Goal: Task Accomplishment & Management: Manage account settings

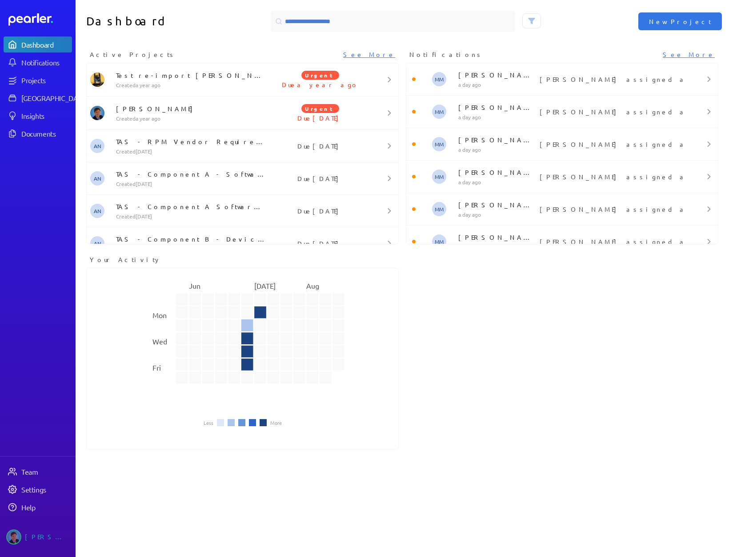
click at [466, 377] on div "Active Projects See More Test re-import Hume Created a year ago Urgent Due a ye…" at bounding box center [403, 251] width 654 height 403
click at [25, 494] on link "Settings" at bounding box center [38, 489] width 68 height 16
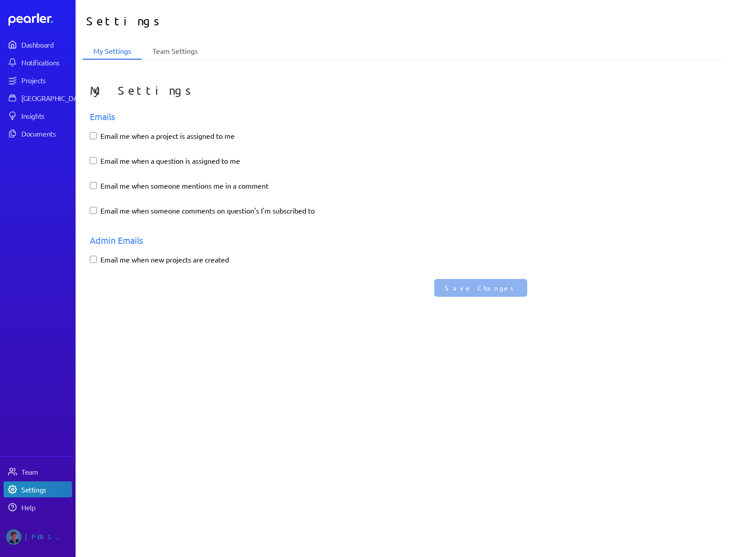
click at [185, 51] on li "Team Settings" at bounding box center [175, 51] width 67 height 17
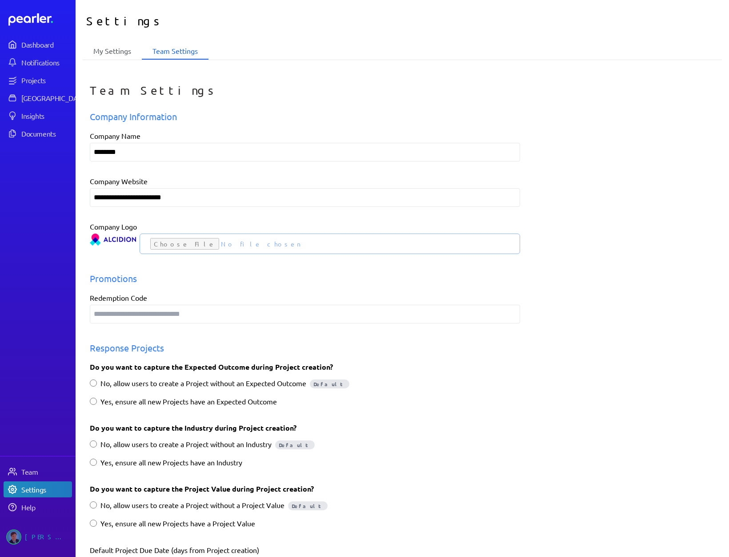
click at [105, 44] on li "My Settings" at bounding box center [112, 51] width 59 height 17
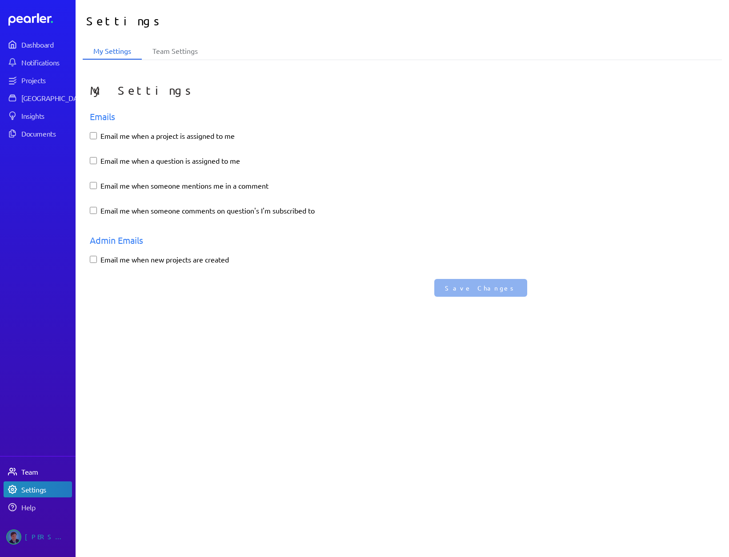
click at [39, 469] on div "Team" at bounding box center [46, 471] width 50 height 9
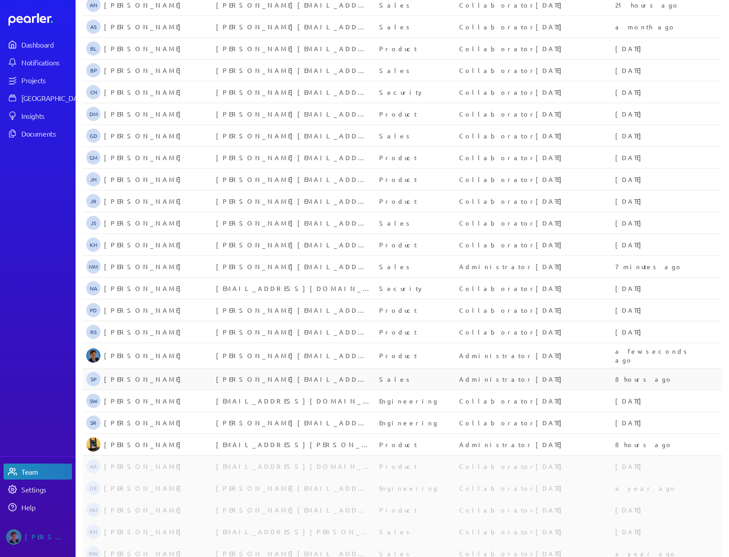
scroll to position [162, 0]
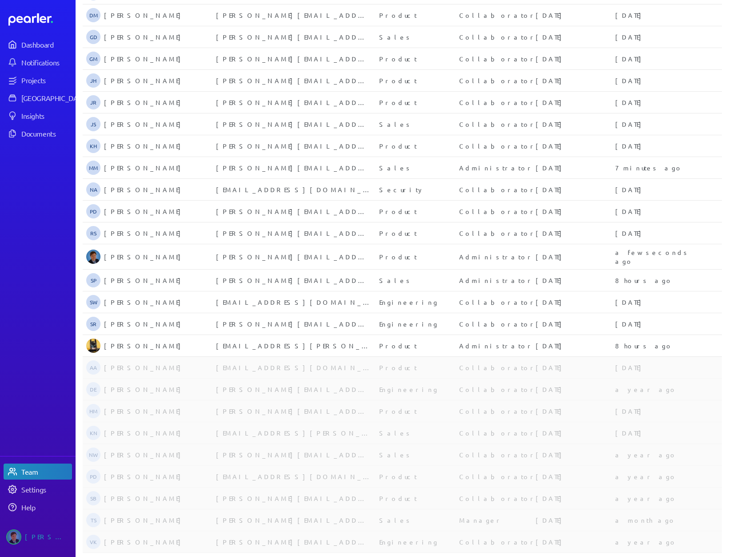
click at [21, 360] on nav "Dashboard Notifications Projects Answer Library Insights Documents Team Setting…" at bounding box center [38, 278] width 76 height 557
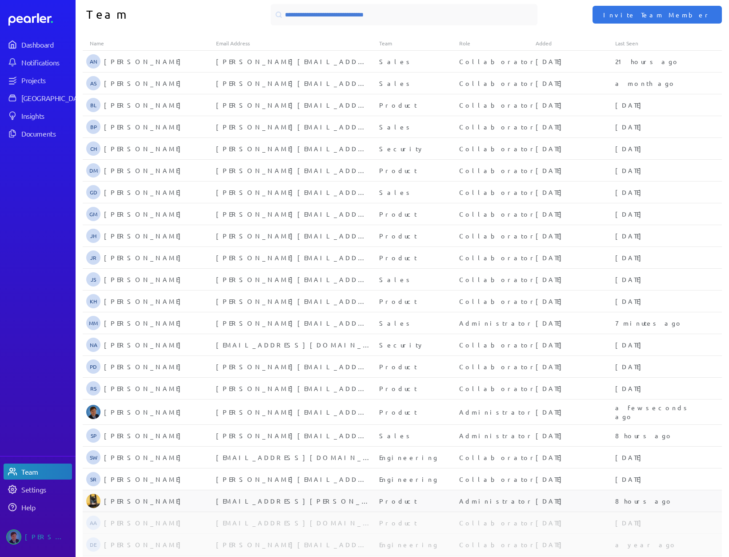
scroll to position [0, 0]
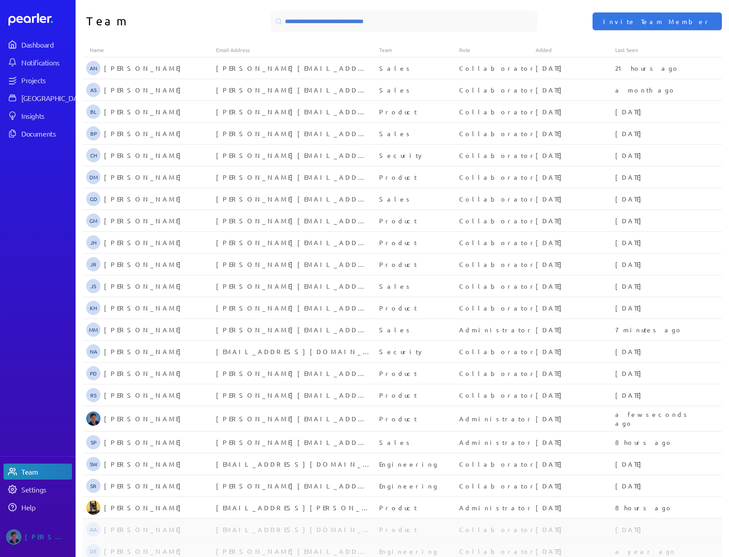
click at [214, 10] on div "Team Invite Team Member" at bounding box center [403, 21] width 654 height 43
click at [30, 530] on div "Sam Blight" at bounding box center [47, 536] width 44 height 15
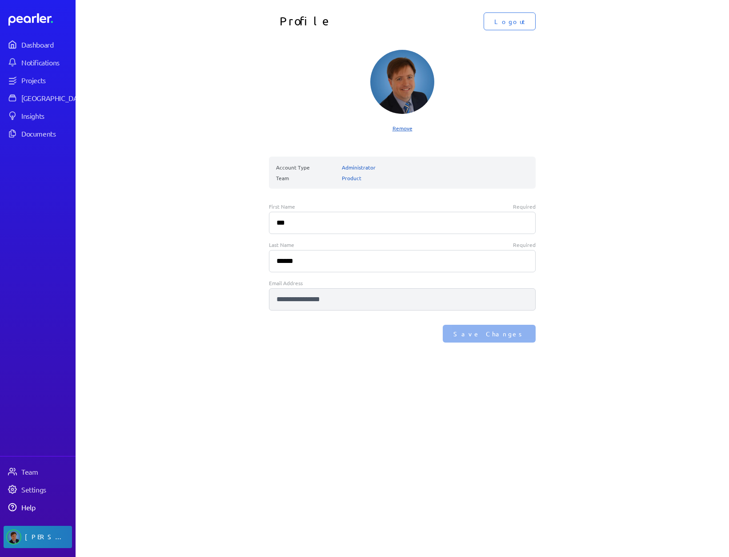
click at [36, 507] on div "Help" at bounding box center [46, 507] width 50 height 9
click at [44, 493] on div "Settings" at bounding box center [46, 489] width 50 height 9
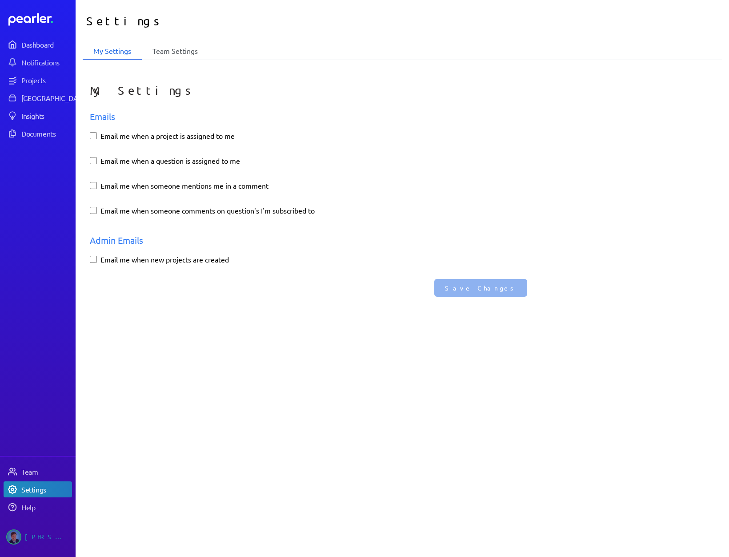
click at [174, 56] on li "Team Settings" at bounding box center [175, 51] width 67 height 17
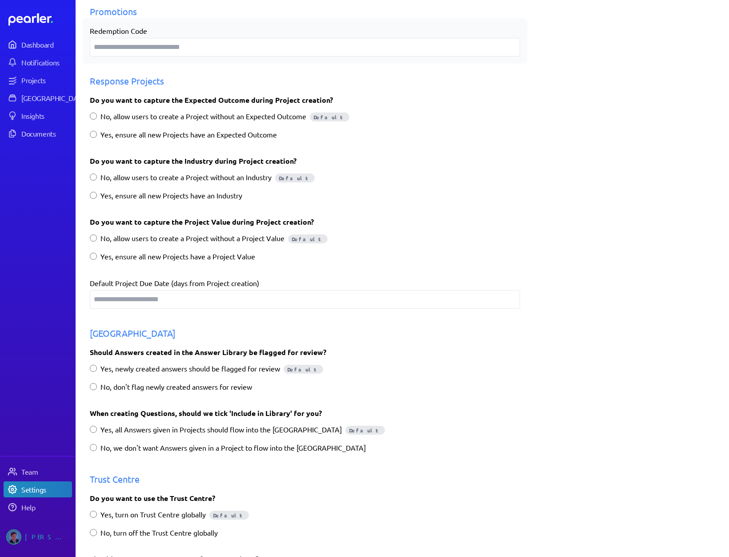
scroll to position [399, 0]
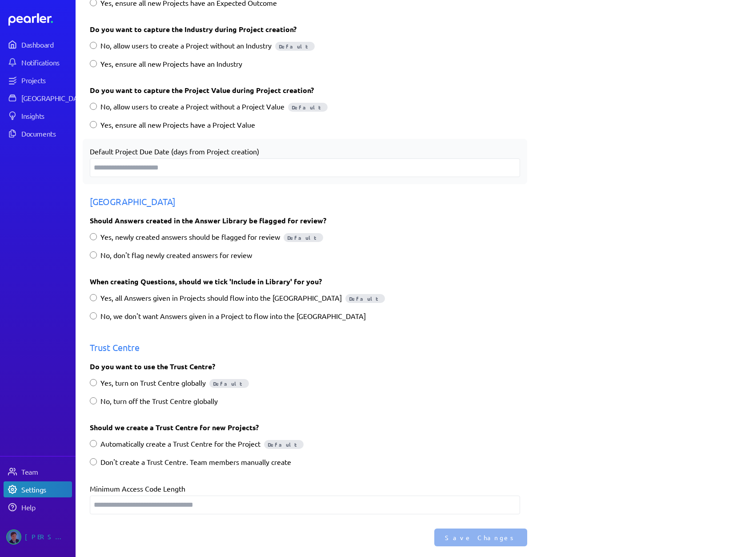
click at [502, 158] on input "**" at bounding box center [305, 167] width 431 height 19
